Goal: Task Accomplishment & Management: Use online tool/utility

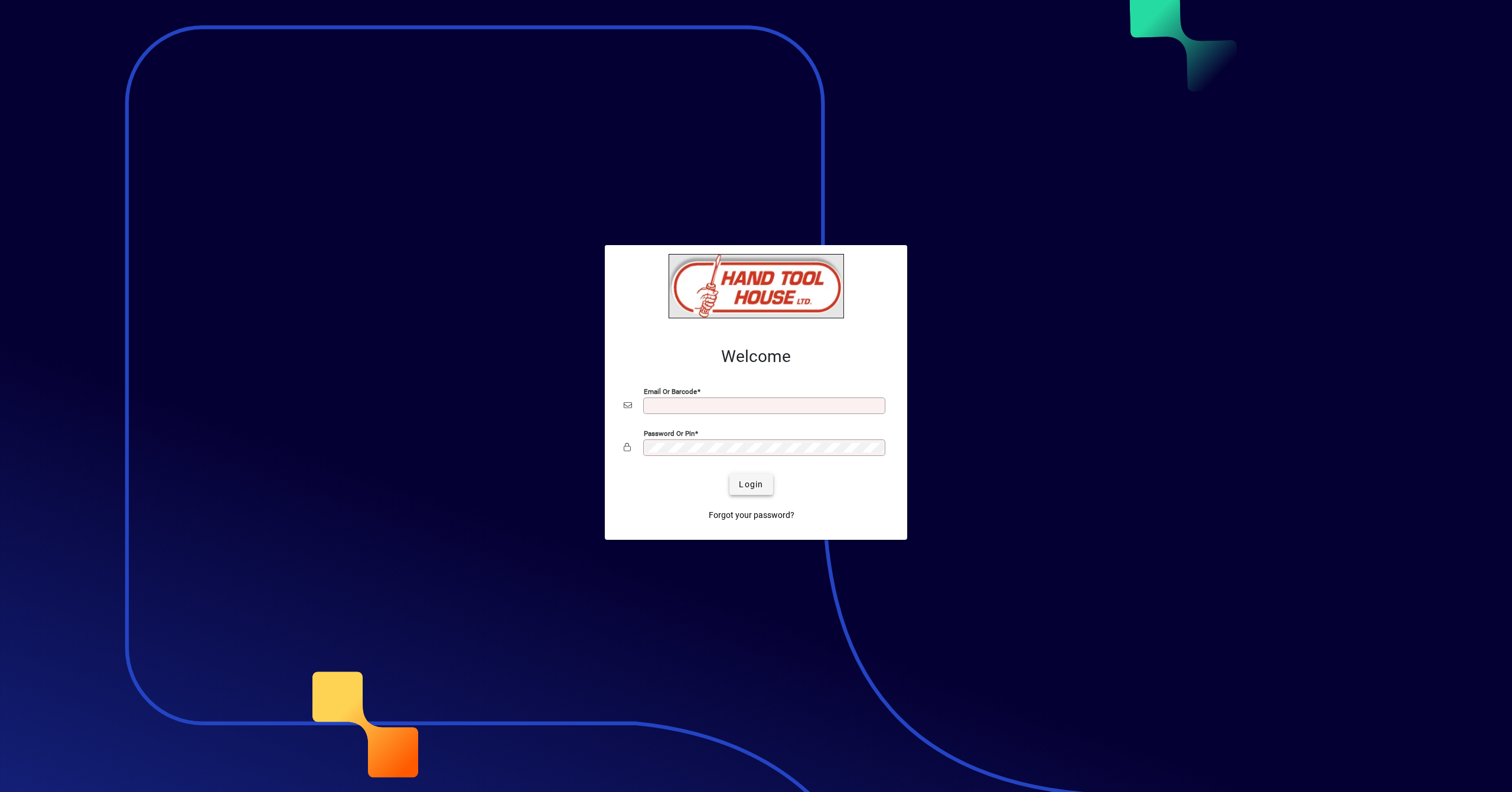
type input "**********"
drag, startPoint x: 749, startPoint y: 475, endPoint x: 752, endPoint y: 482, distance: 7.6
click at [750, 476] on span "submit" at bounding box center [751, 484] width 43 height 28
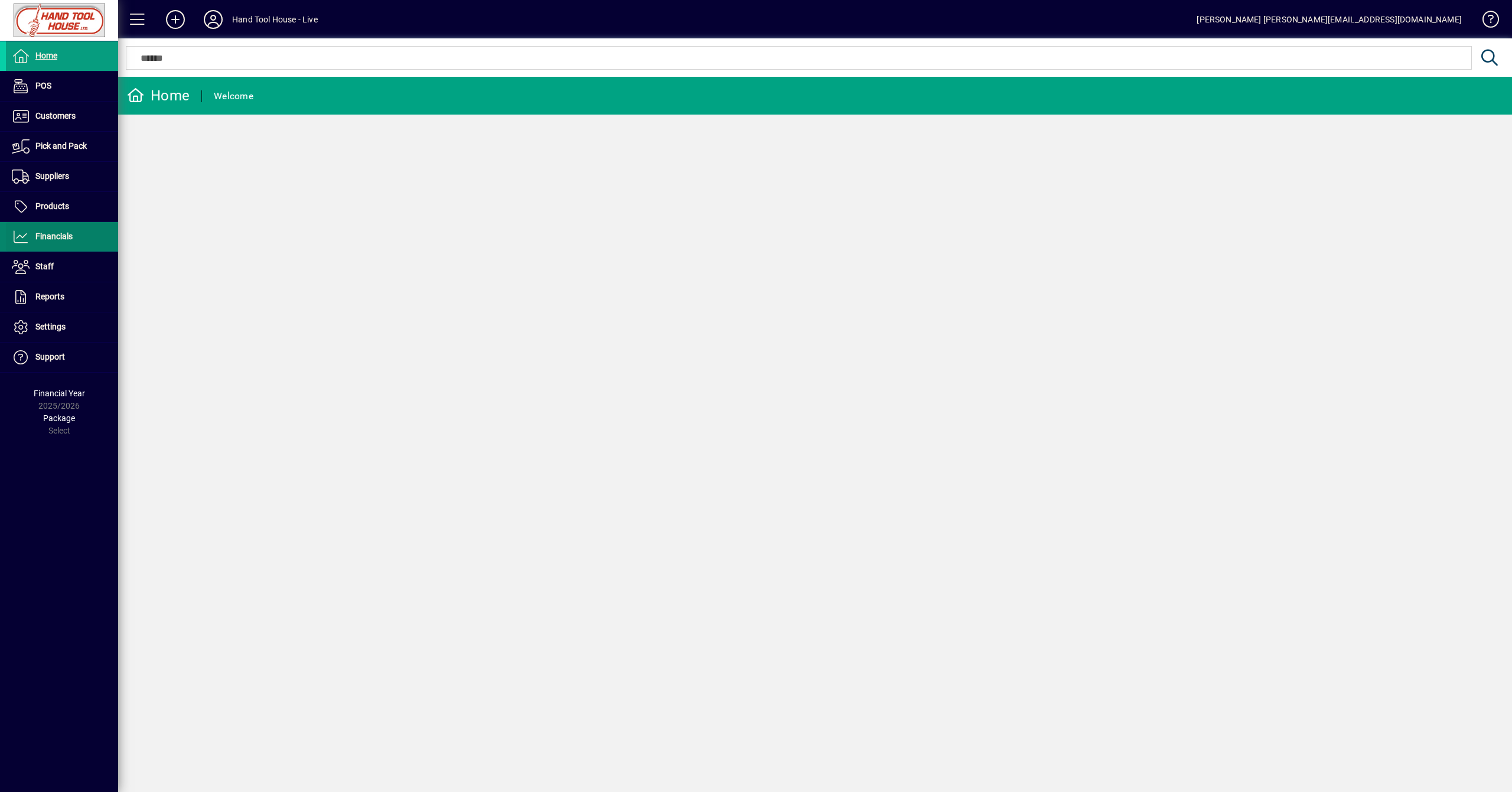
click at [64, 237] on span "Financials" at bounding box center [54, 236] width 37 height 10
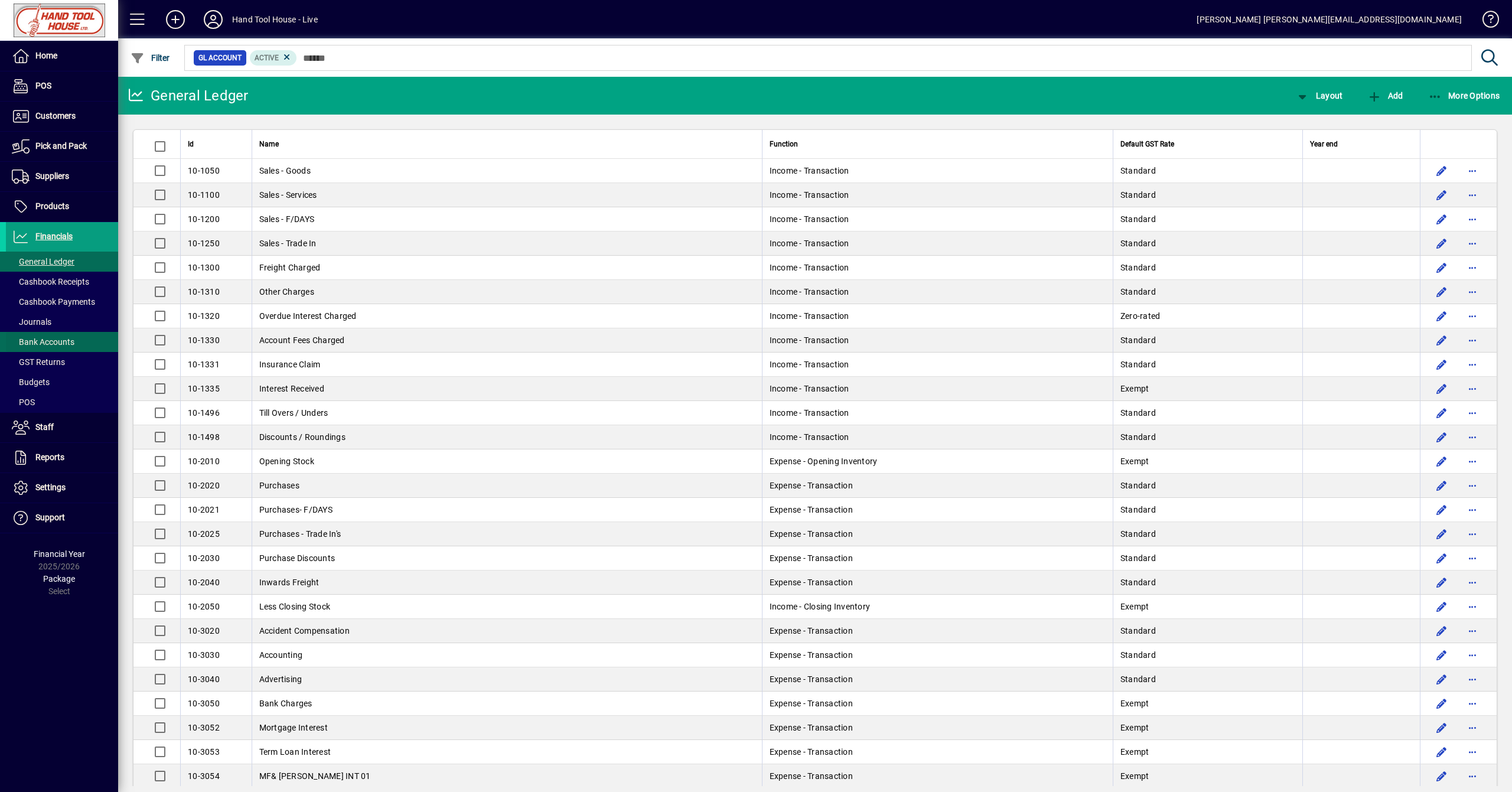
drag, startPoint x: 90, startPoint y: 339, endPoint x: 111, endPoint y: 342, distance: 21.2
click at [93, 341] on span at bounding box center [62, 342] width 112 height 28
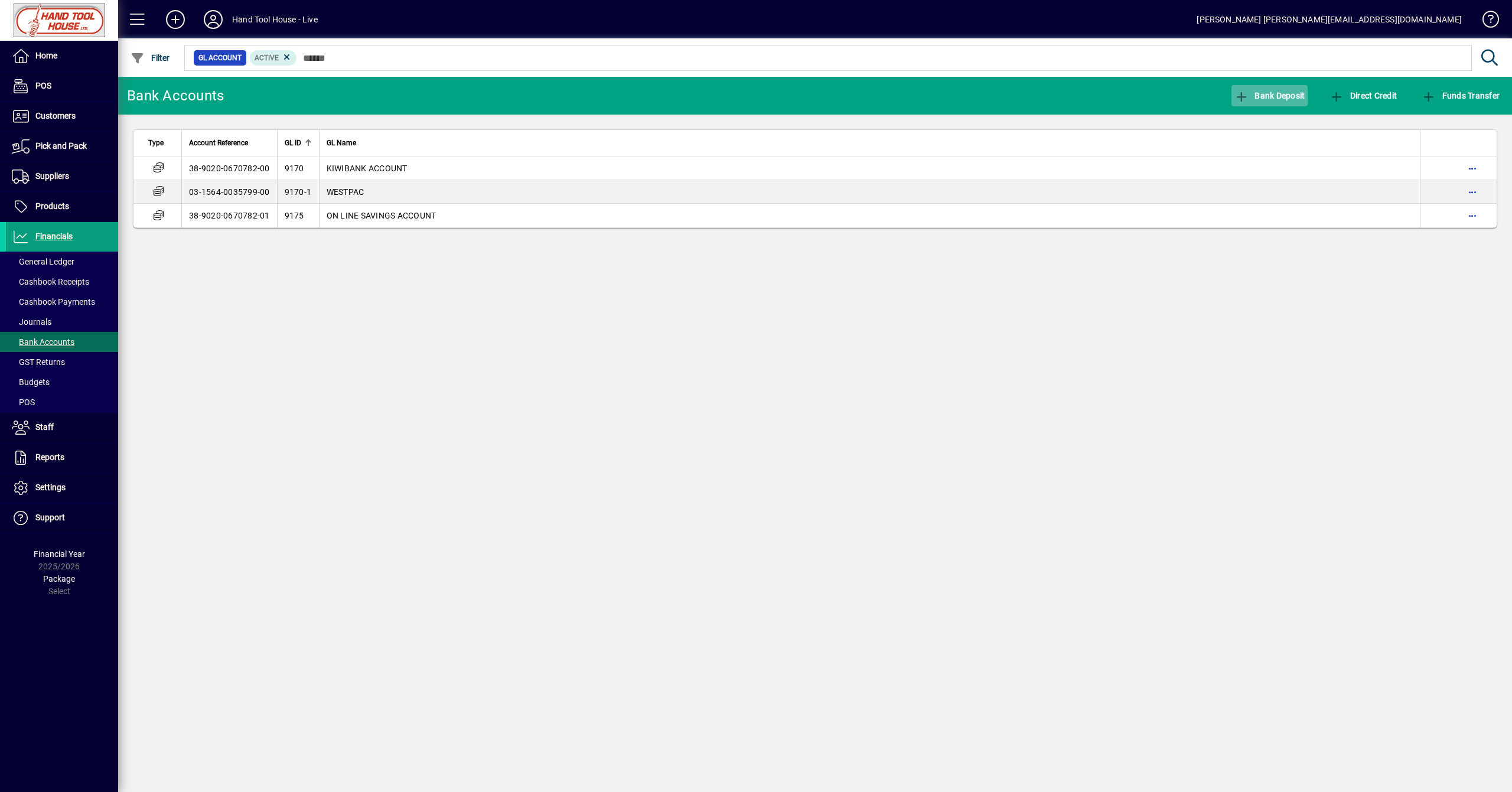
click at [1278, 97] on span "Bank Deposit" at bounding box center [1270, 96] width 71 height 10
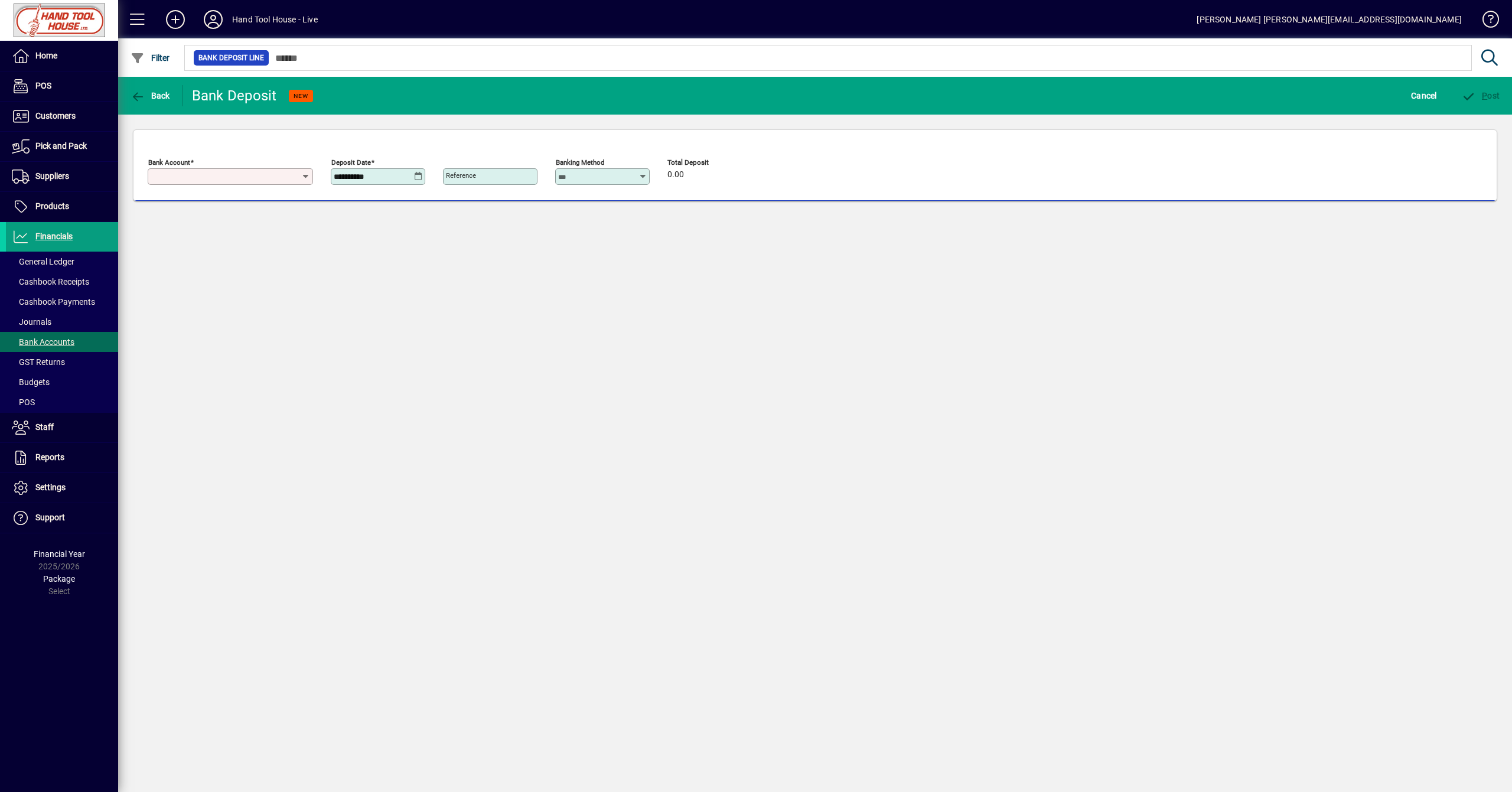
type input "**********"
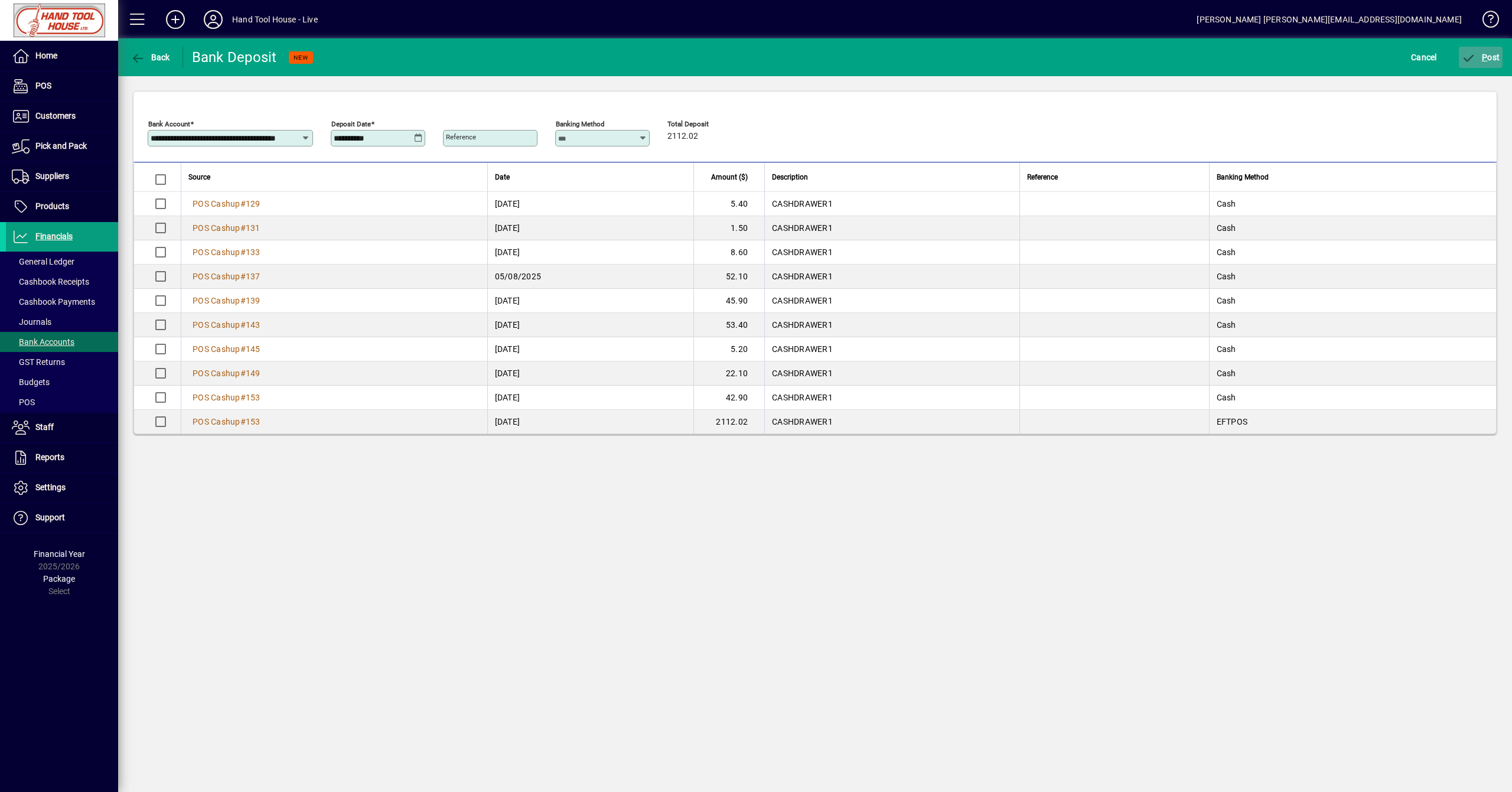
click at [1470, 53] on icon "submit" at bounding box center [1469, 58] width 15 height 12
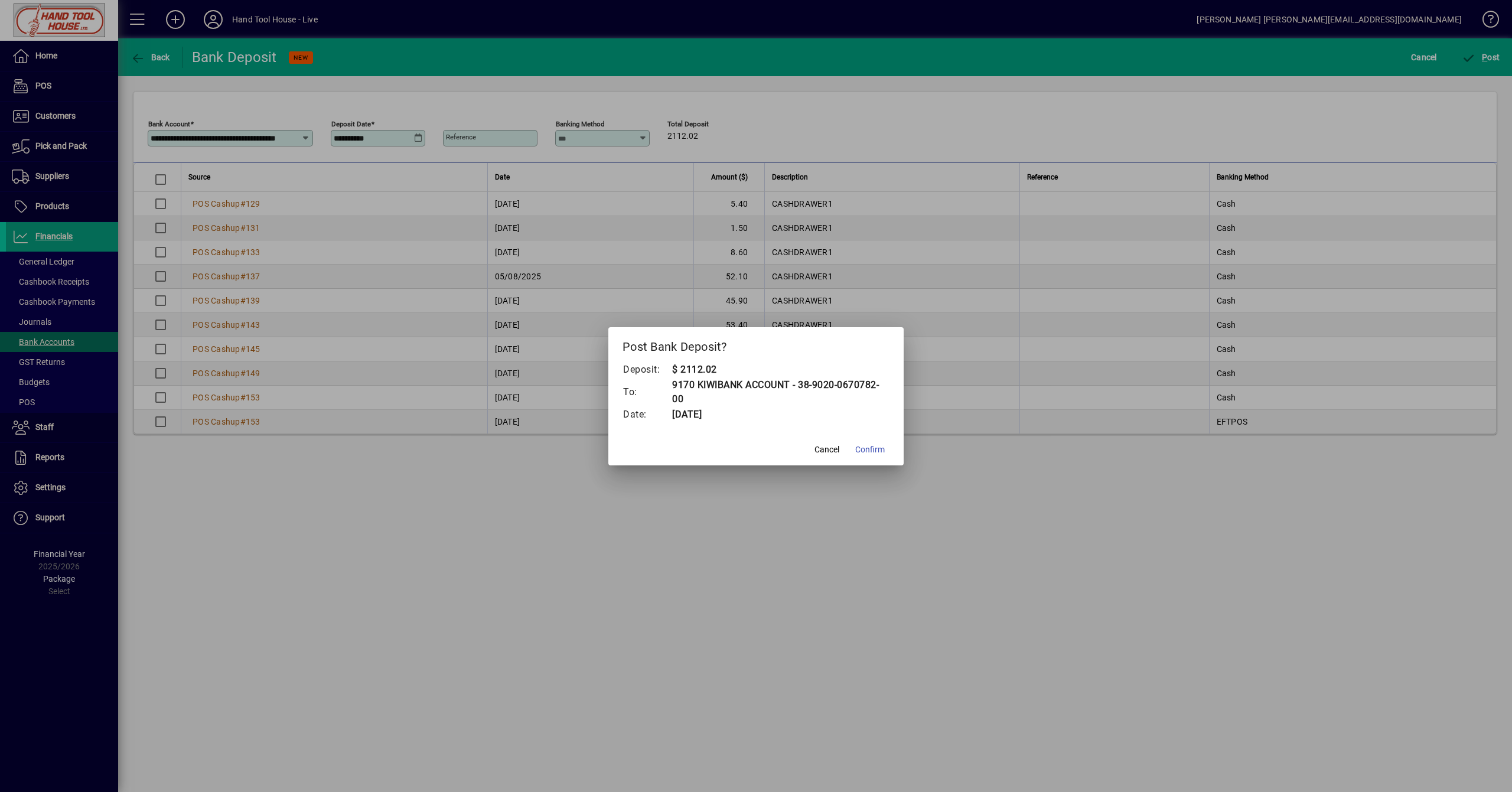
drag, startPoint x: 874, startPoint y: 444, endPoint x: 888, endPoint y: 448, distance: 14.6
click at [877, 444] on span "Confirm" at bounding box center [870, 449] width 30 height 12
